Goal: Task Accomplishment & Management: Manage account settings

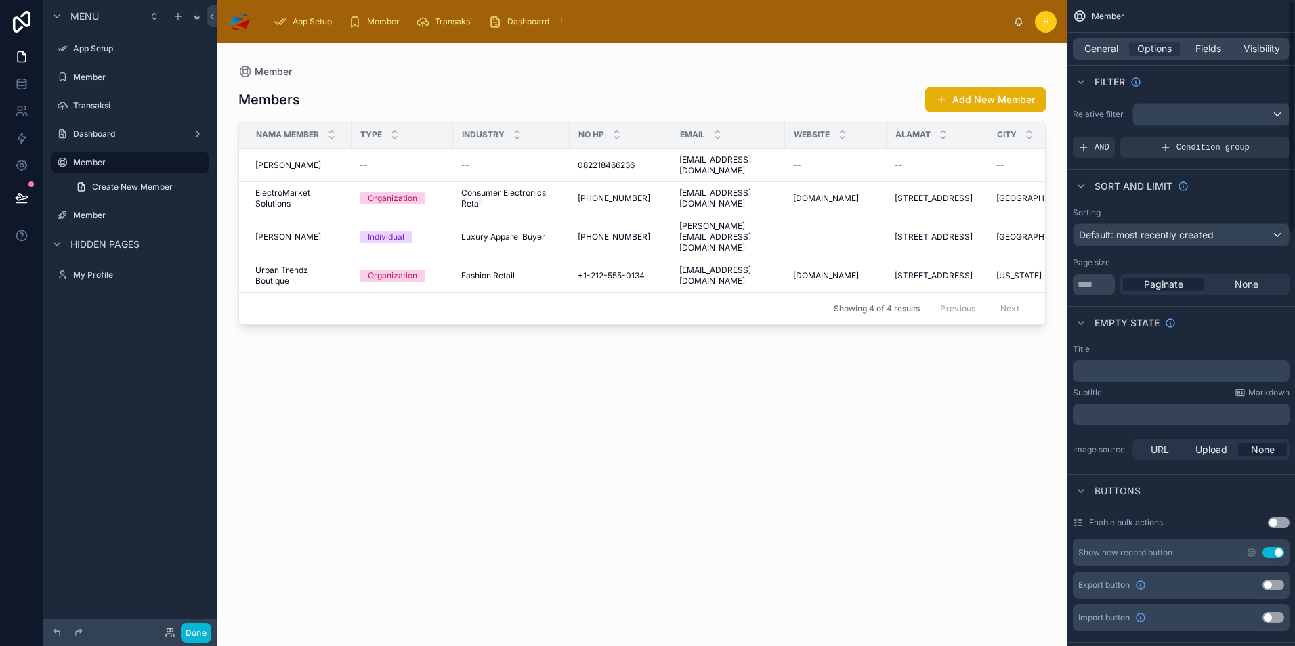
click at [992, 410] on div at bounding box center [642, 336] width 851 height 586
click at [195, 640] on button "Done" at bounding box center [196, 633] width 30 height 20
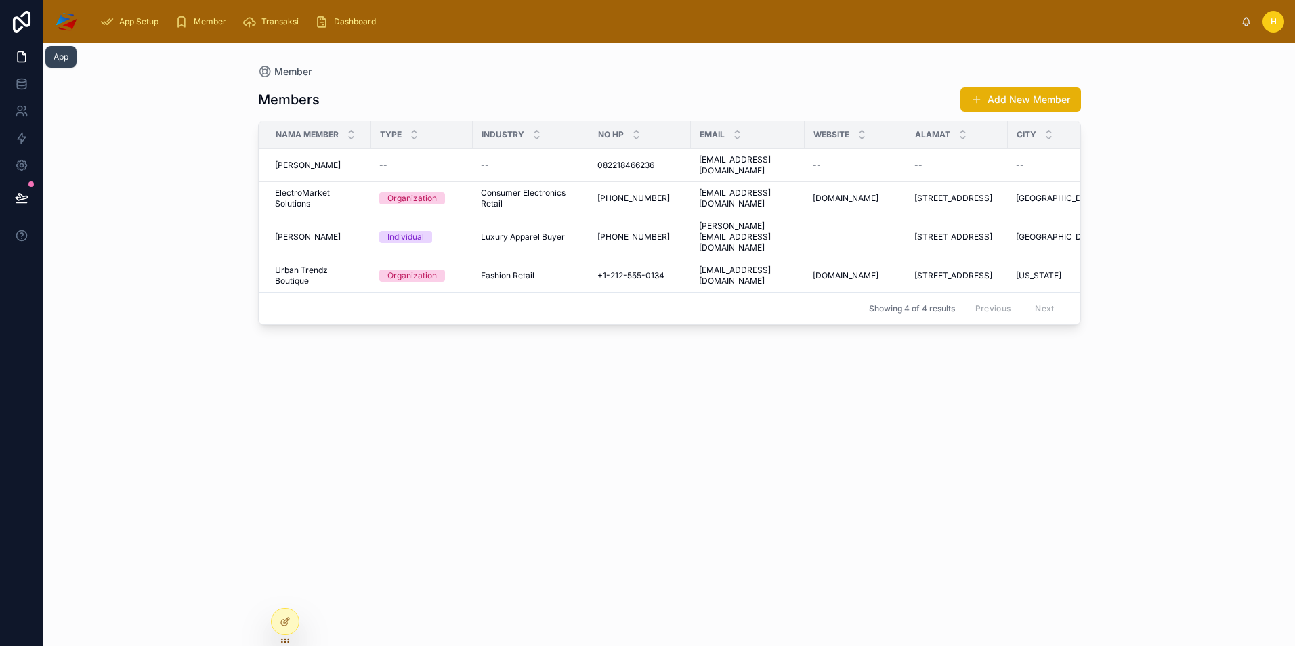
click at [23, 62] on icon at bounding box center [22, 57] width 8 height 10
click at [278, 624] on div at bounding box center [285, 622] width 27 height 26
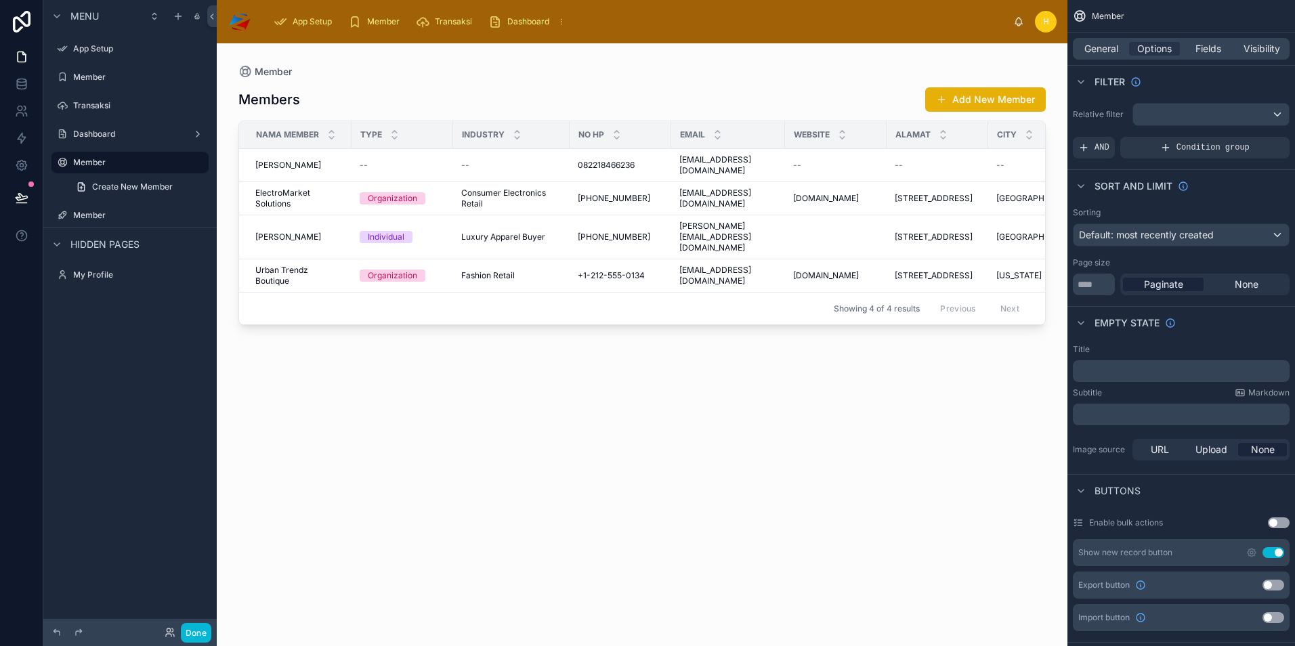
click at [126, 309] on div "Menu App Setup Member Transaksi Dashboard Member Create New Member Member Hidde…" at bounding box center [129, 315] width 173 height 630
click at [22, 171] on icon at bounding box center [21, 165] width 10 height 10
